Goal: Task Accomplishment & Management: Use online tool/utility

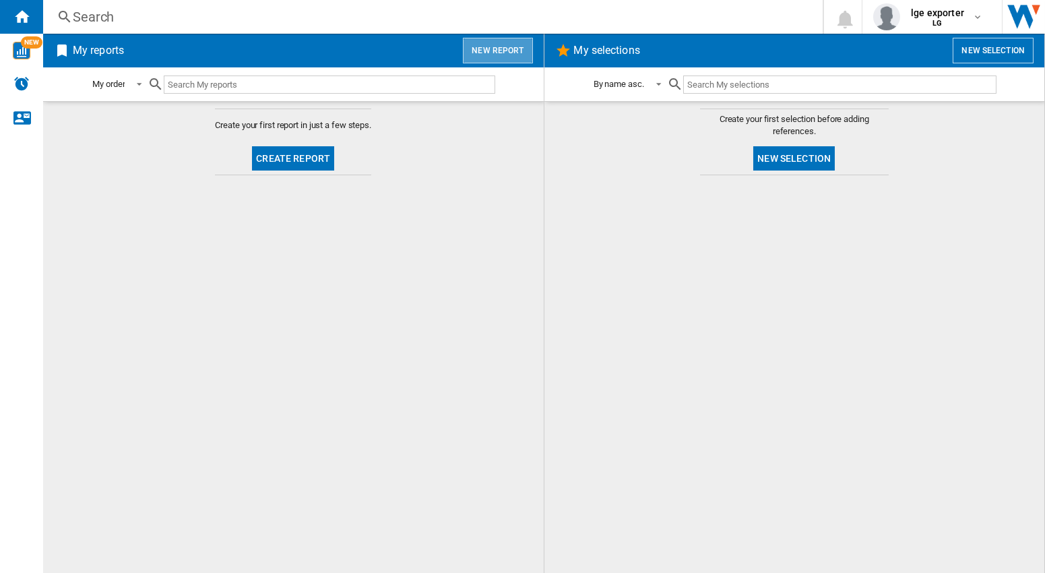
click at [504, 53] on button "New report" at bounding box center [497, 51] width 69 height 26
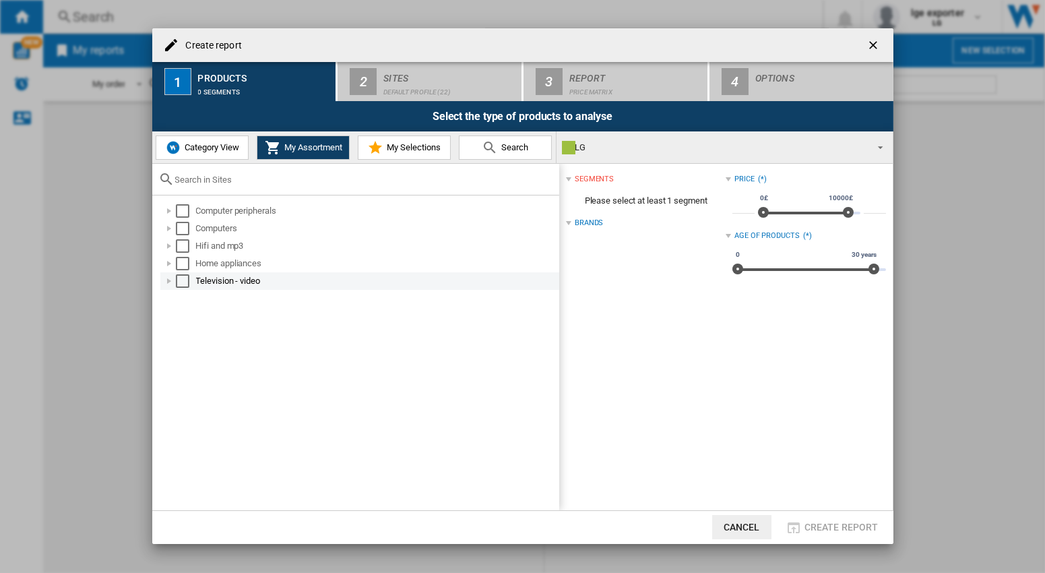
click at [181, 277] on div "Select" at bounding box center [182, 280] width 13 height 13
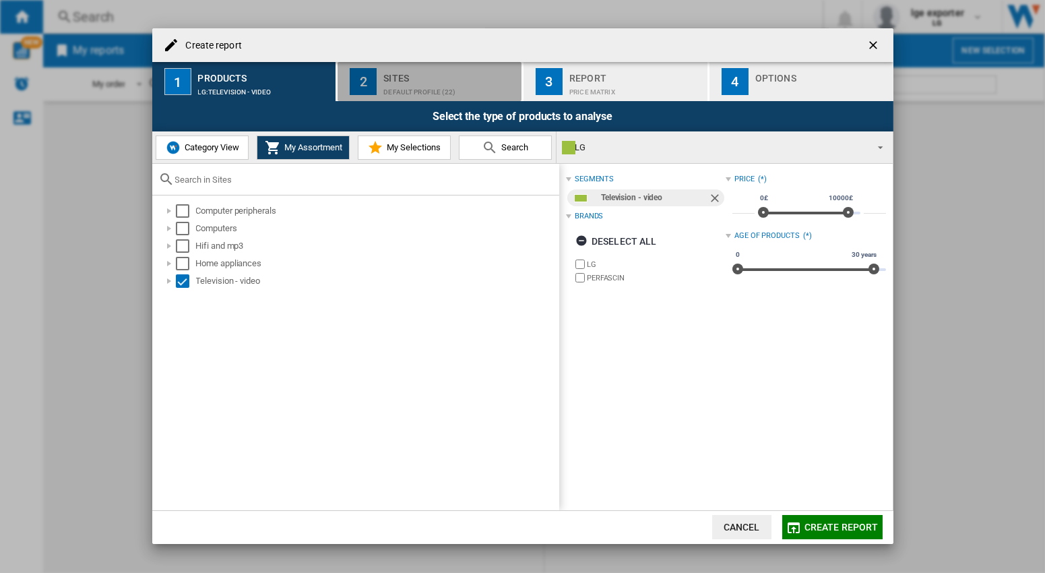
click at [404, 80] on div "Sites" at bounding box center [449, 74] width 133 height 14
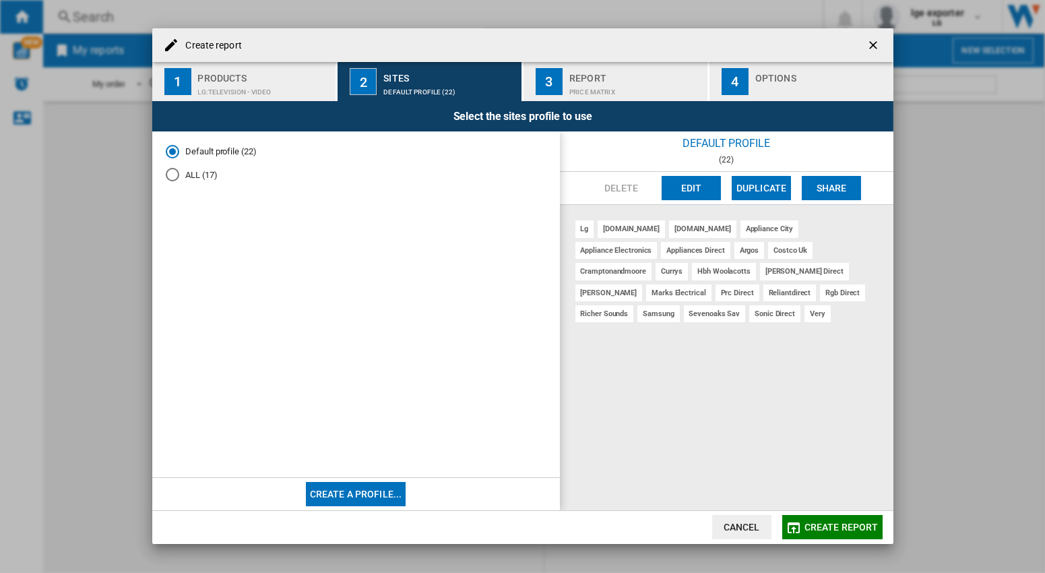
click at [267, 77] on div "Products" at bounding box center [264, 74] width 133 height 14
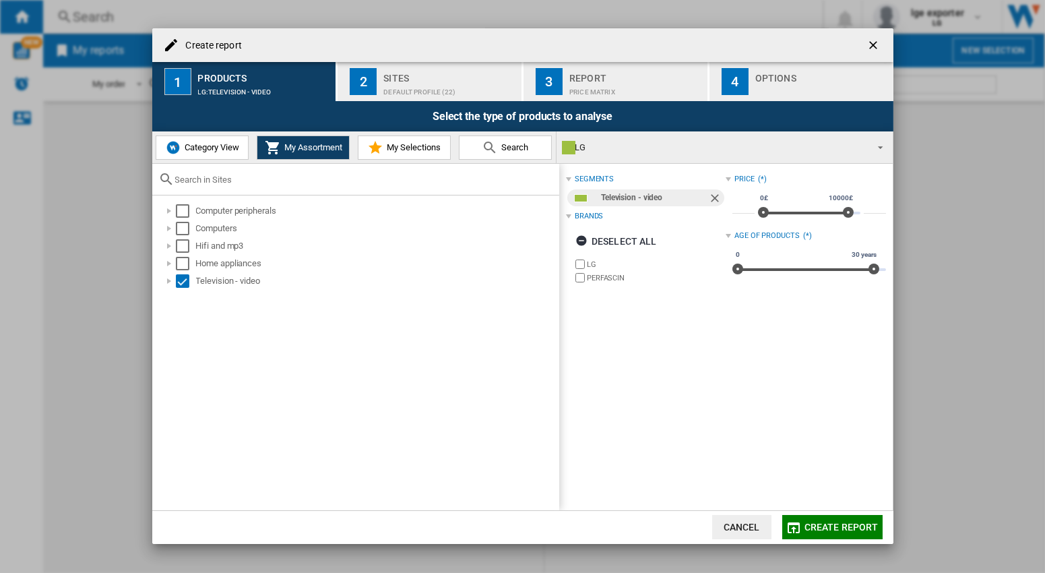
click at [387, 79] on div "Sites" at bounding box center [449, 74] width 133 height 14
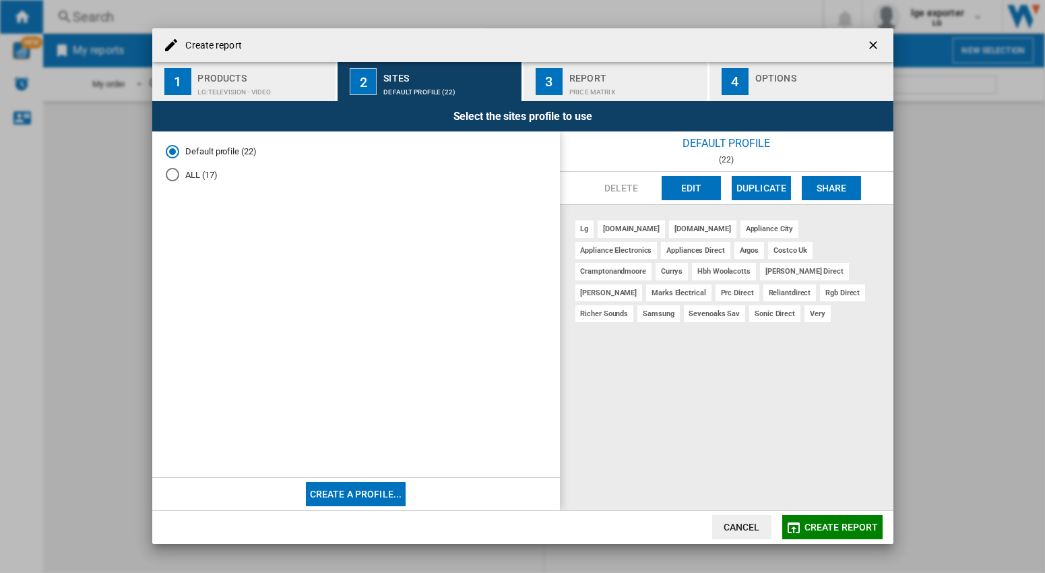
click at [189, 172] on md-radio-button "ALL (17)" at bounding box center [356, 174] width 381 height 13
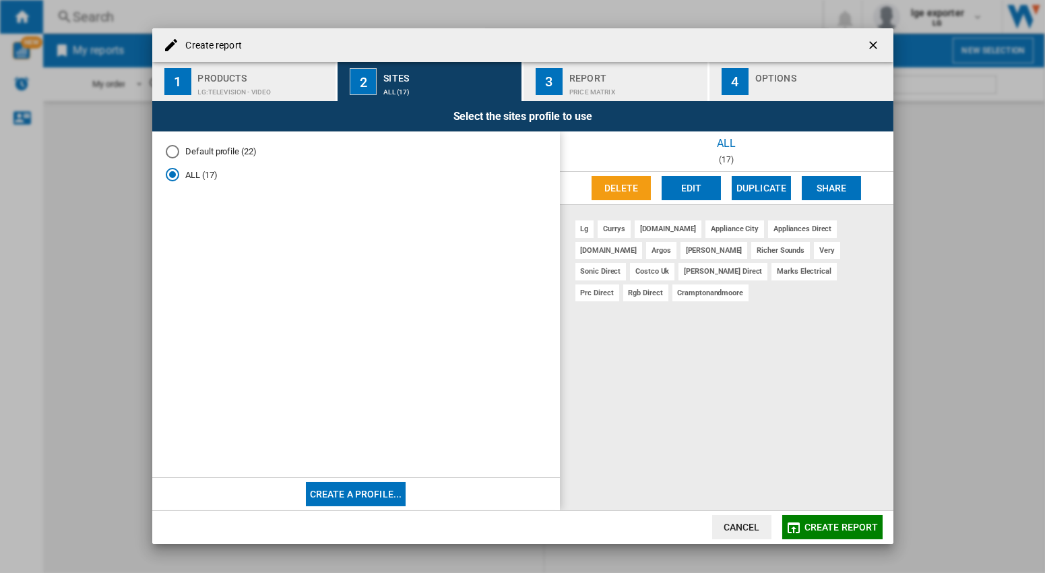
click at [226, 154] on md-radio-button "Default profile (22)" at bounding box center [356, 151] width 381 height 13
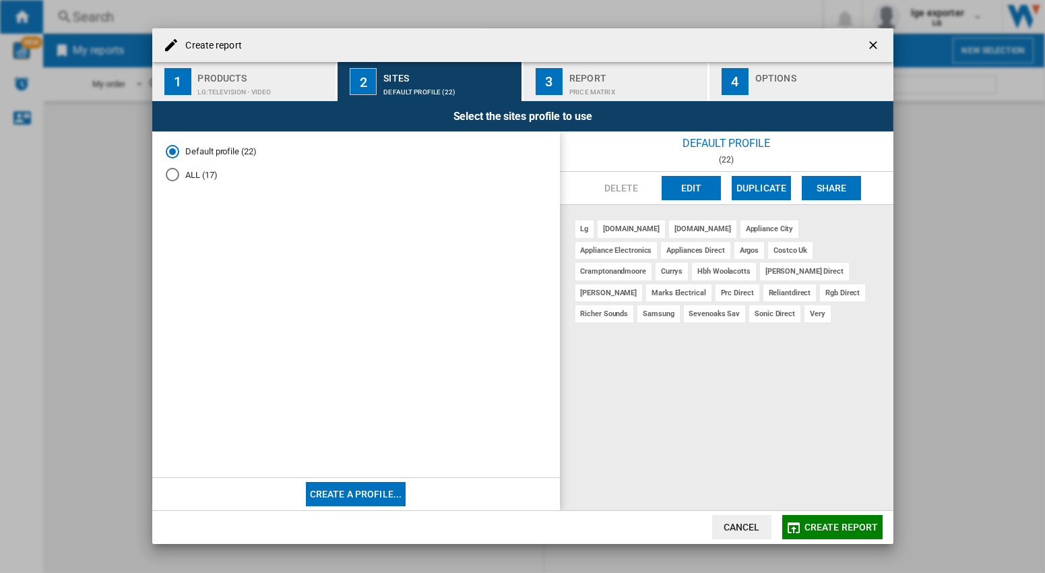
click at [596, 84] on div "Price Matrix" at bounding box center [635, 89] width 133 height 14
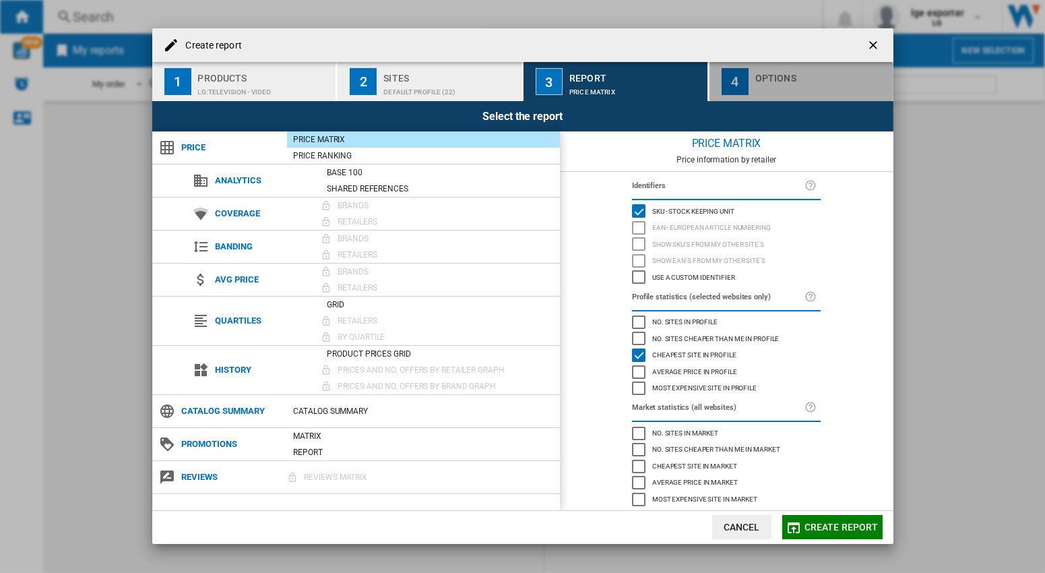
click at [771, 84] on div "button" at bounding box center [821, 89] width 133 height 14
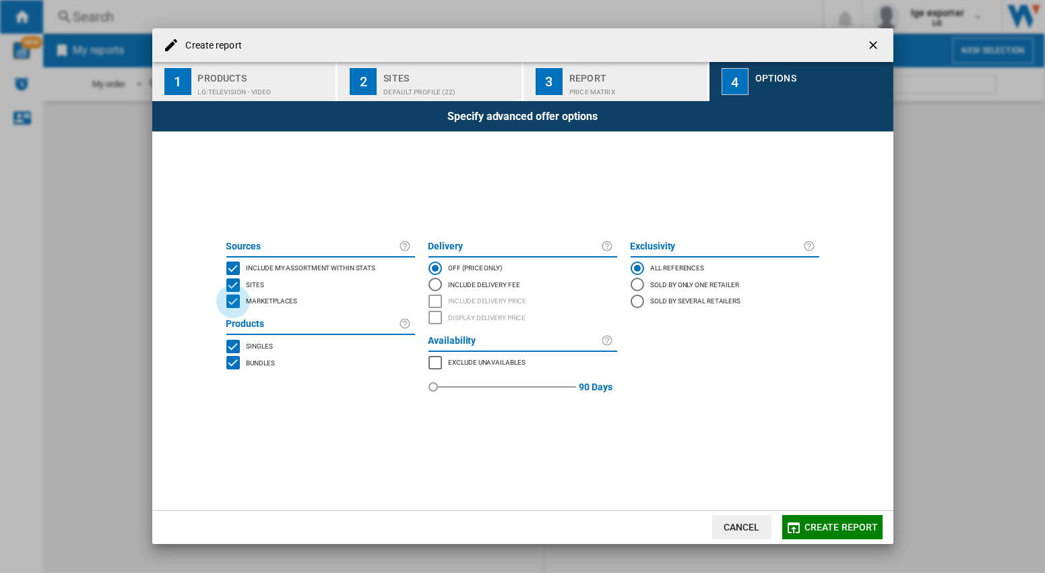
click at [236, 301] on div "MARKETPLACES" at bounding box center [232, 300] width 13 height 13
click at [234, 365] on div "BUNDLES" at bounding box center [232, 362] width 13 height 13
click at [432, 362] on div "MARKETPLACES" at bounding box center [434, 362] width 13 height 13
drag, startPoint x: 433, startPoint y: 392, endPoint x: 449, endPoint y: 389, distance: 15.9
click at [449, 389] on div "red" at bounding box center [448, 386] width 13 height 13
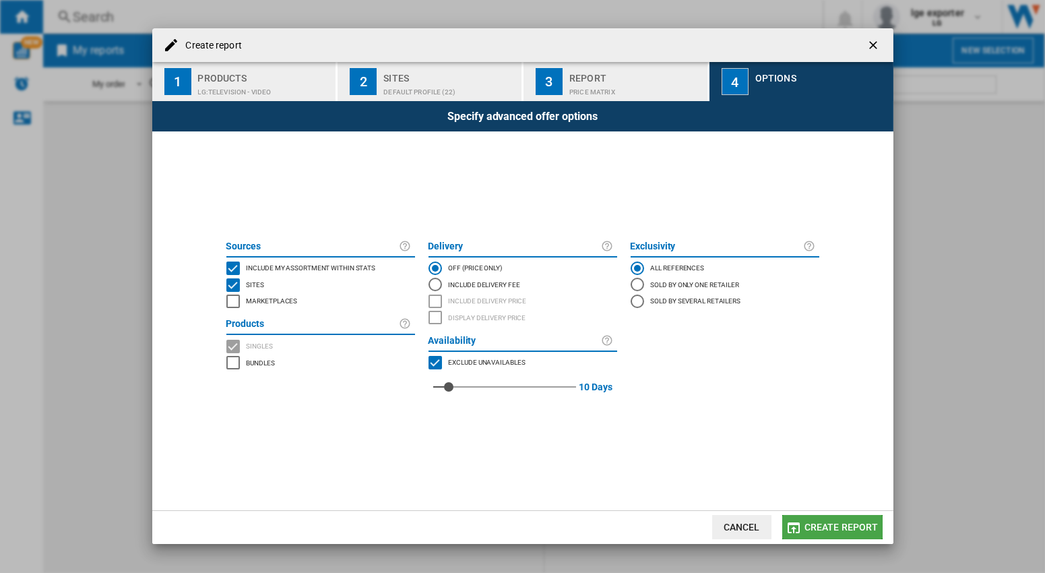
click at [864, 532] on span "Create report" at bounding box center [841, 526] width 74 height 11
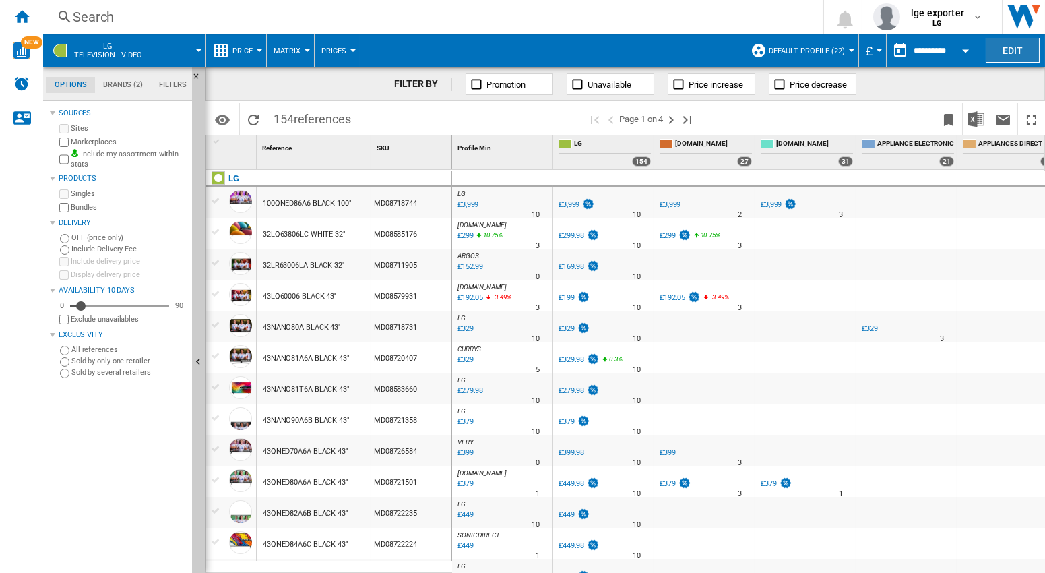
click at [1010, 51] on button "Edit" at bounding box center [1013, 50] width 54 height 25
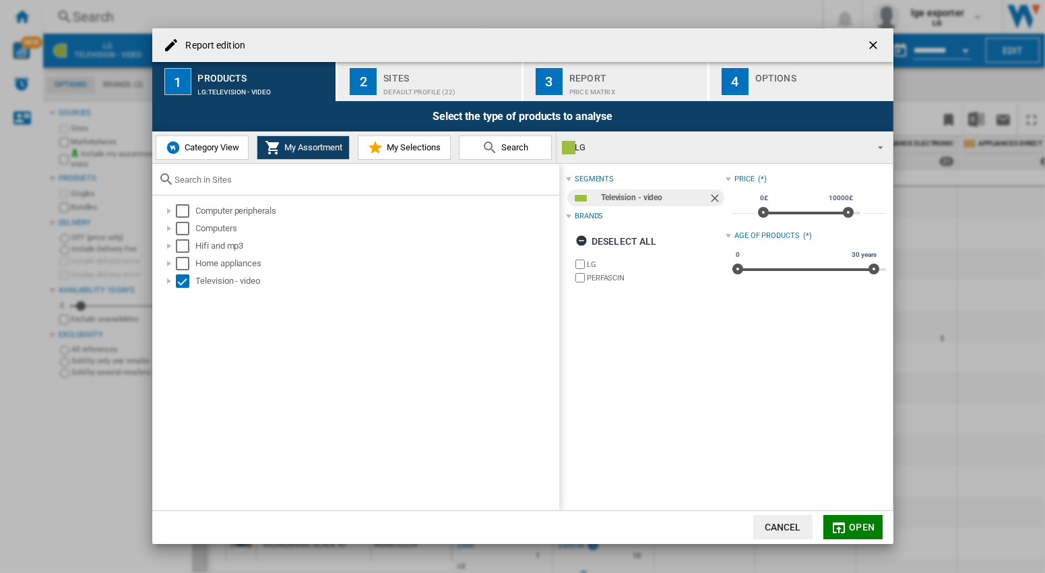
click at [433, 83] on div "Default profile (22)" at bounding box center [449, 89] width 133 height 14
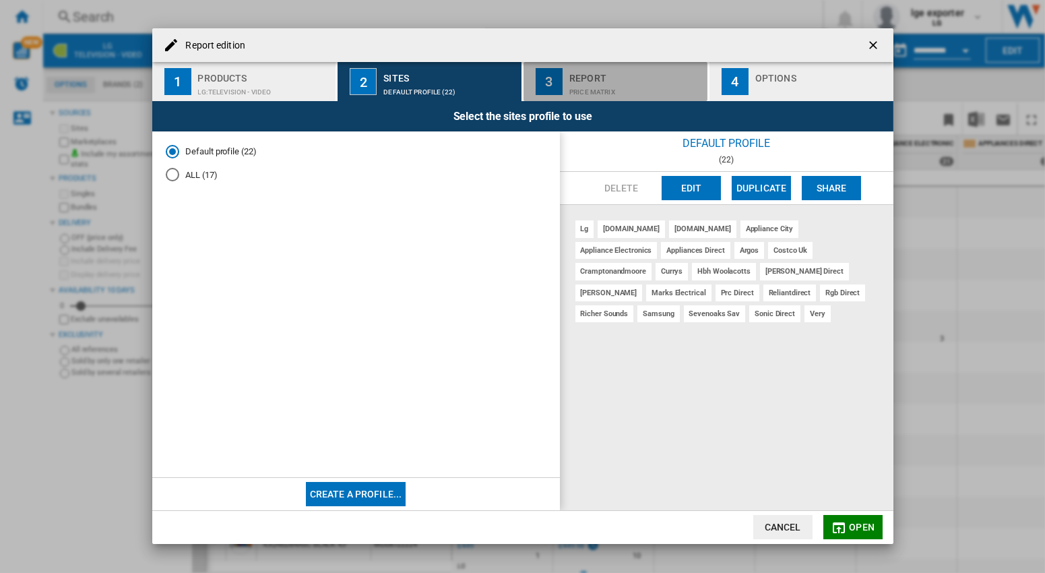
click at [592, 79] on div "Report" at bounding box center [635, 74] width 133 height 14
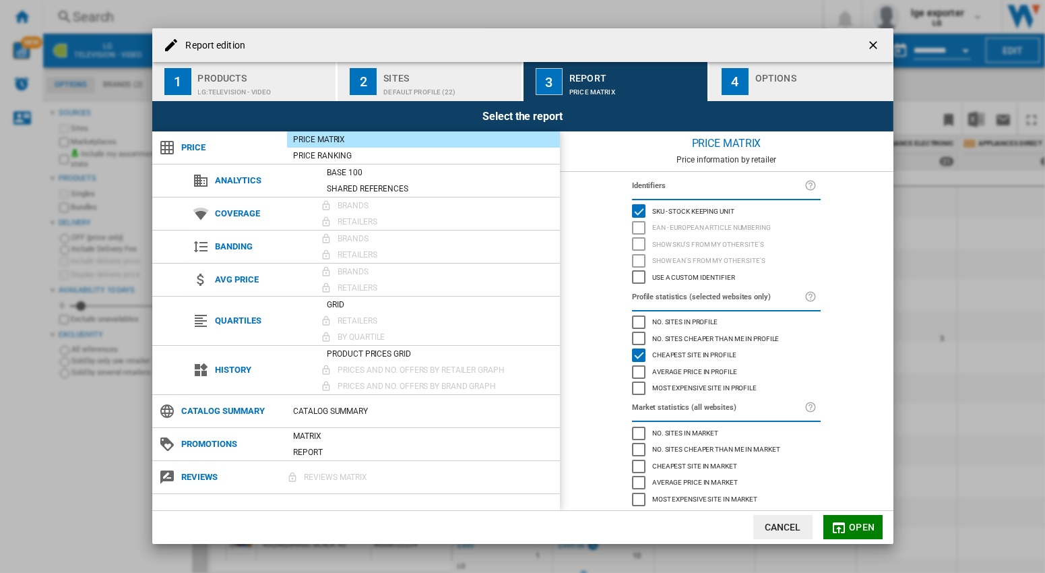
click at [240, 79] on div "Products" at bounding box center [264, 74] width 133 height 14
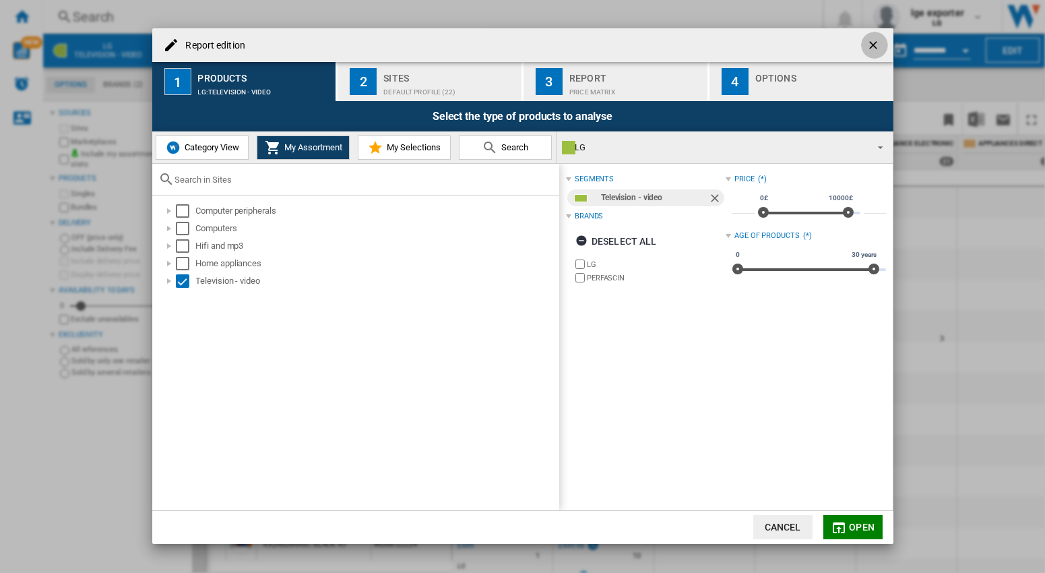
click at [872, 44] on ng-md-icon "getI18NText('BUTTONS.CLOSE_DIALOG')" at bounding box center [874, 46] width 16 height 16
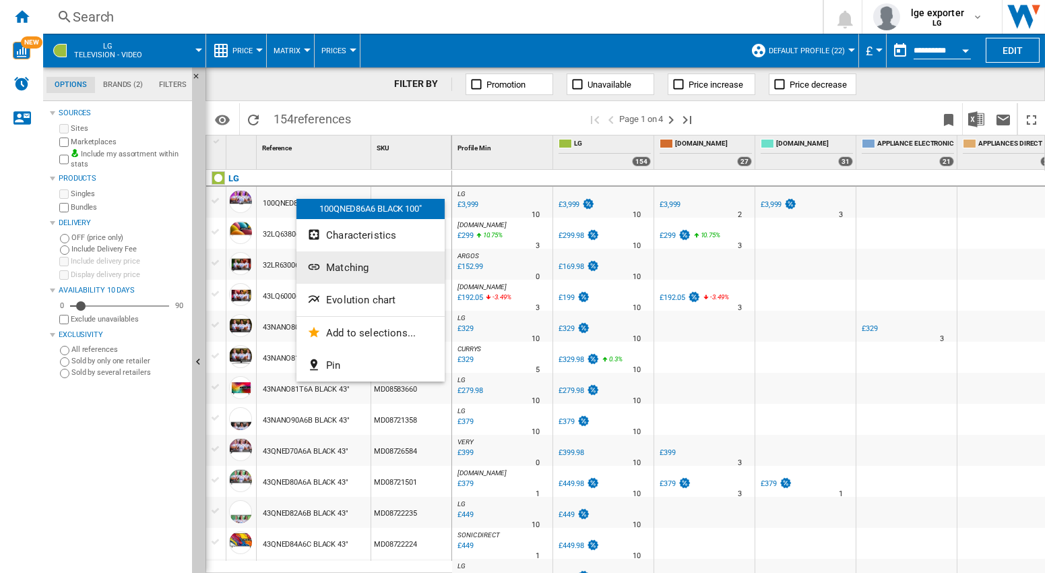
click at [333, 273] on span "Matching" at bounding box center [347, 267] width 42 height 12
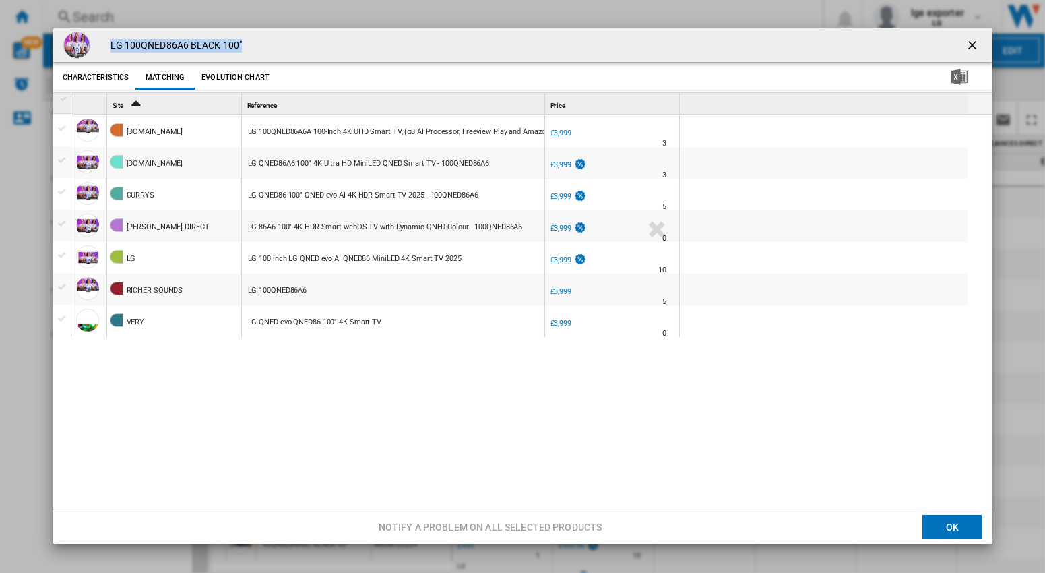
drag, startPoint x: 110, startPoint y: 46, endPoint x: 251, endPoint y: 46, distance: 140.8
click at [251, 46] on div "LG 100QNED86A6 BLACK 100"" at bounding box center [523, 45] width 940 height 34
copy h4 "LG 100QNED86A6 BLACK 100""
click at [965, 46] on ng-md-icon "getI18NText('BUTTONS.CLOSE_DIALOG')" at bounding box center [973, 46] width 16 height 16
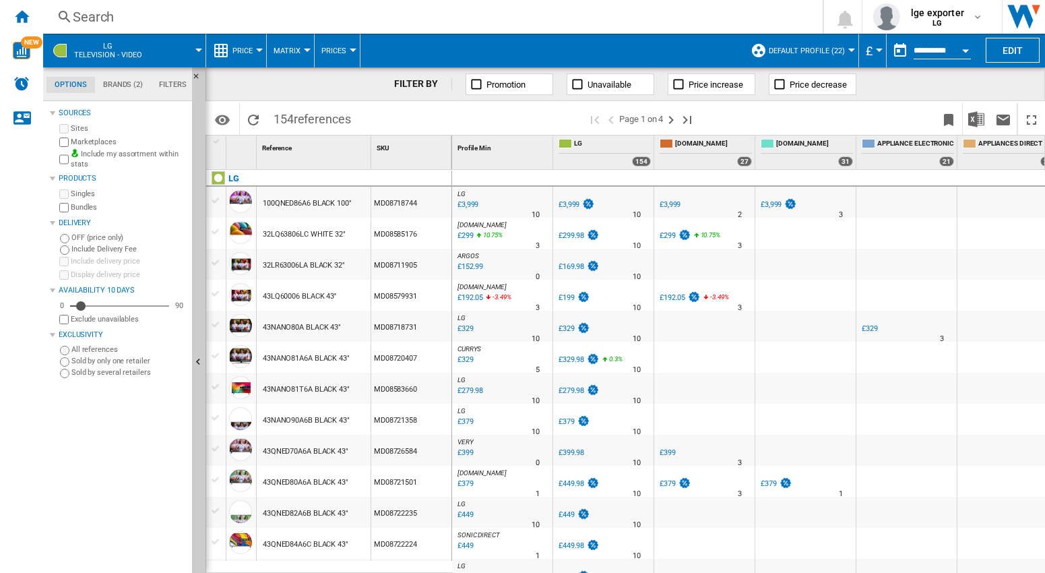
click at [798, 273] on div at bounding box center [805, 264] width 100 height 31
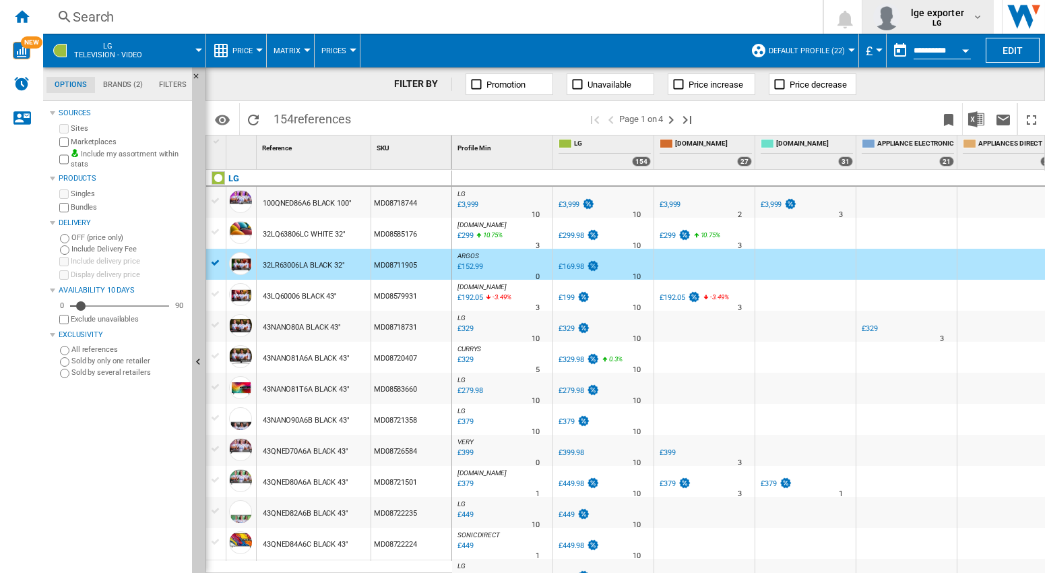
click at [978, 15] on md-icon "button" at bounding box center [977, 16] width 11 height 11
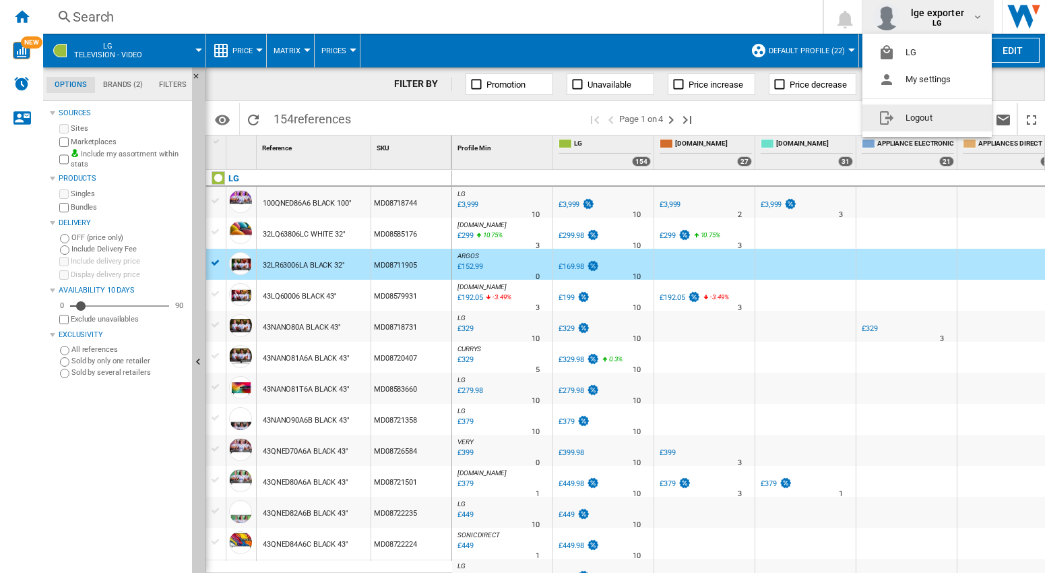
click at [940, 113] on button "Logout" at bounding box center [926, 117] width 129 height 27
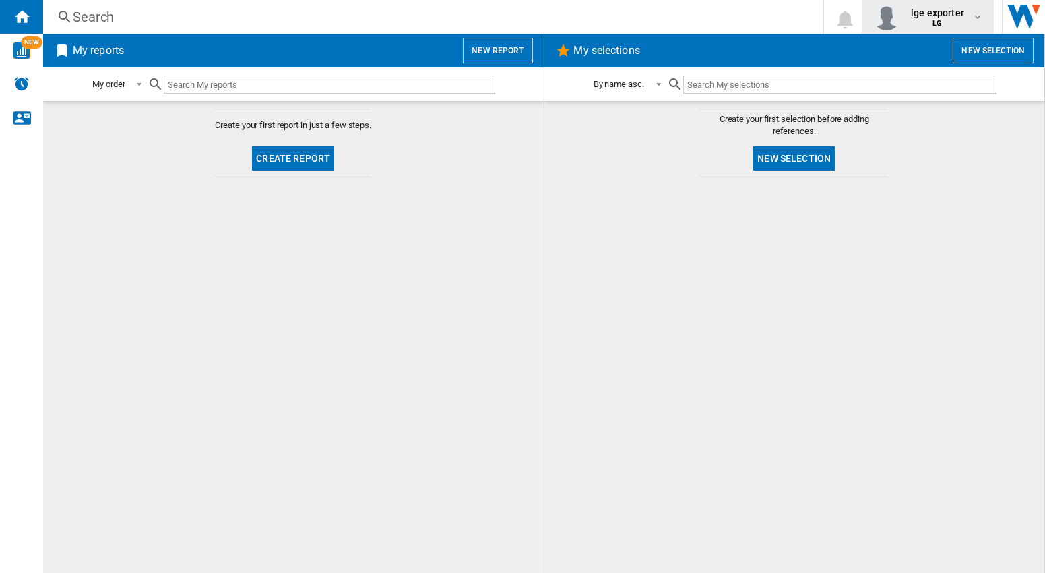
click at [974, 18] on md-icon "button" at bounding box center [977, 16] width 11 height 11
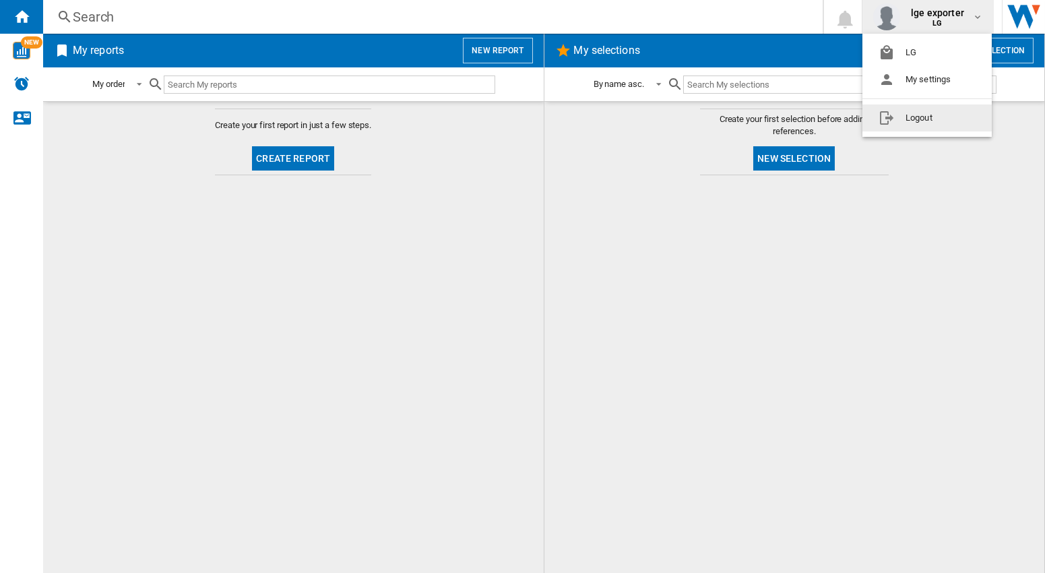
click at [926, 122] on button "Logout" at bounding box center [926, 117] width 129 height 27
